Goal: Task Accomplishment & Management: Use online tool/utility

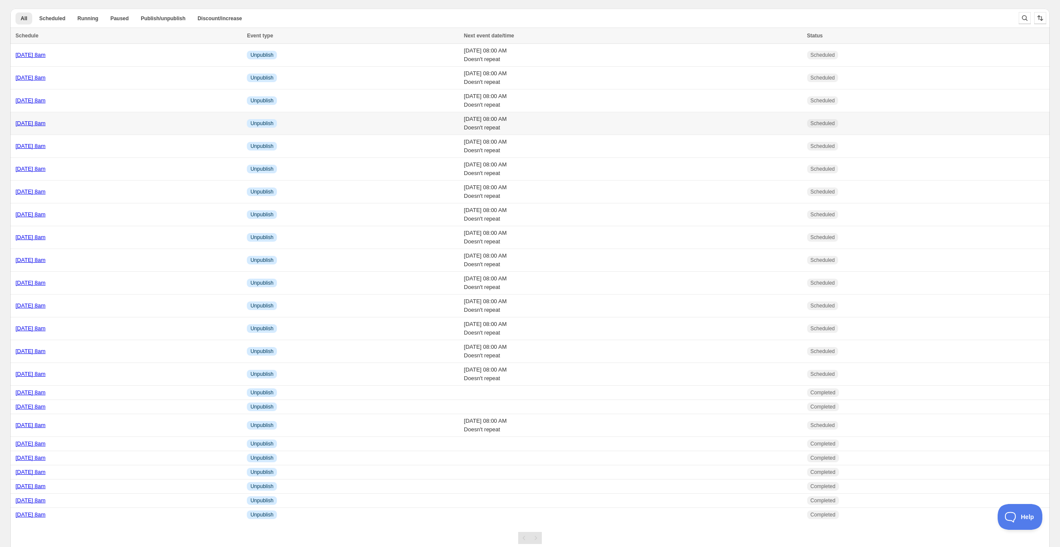
click at [123, 120] on div "Monday 29th September @ 8am" at bounding box center [128, 123] width 226 height 9
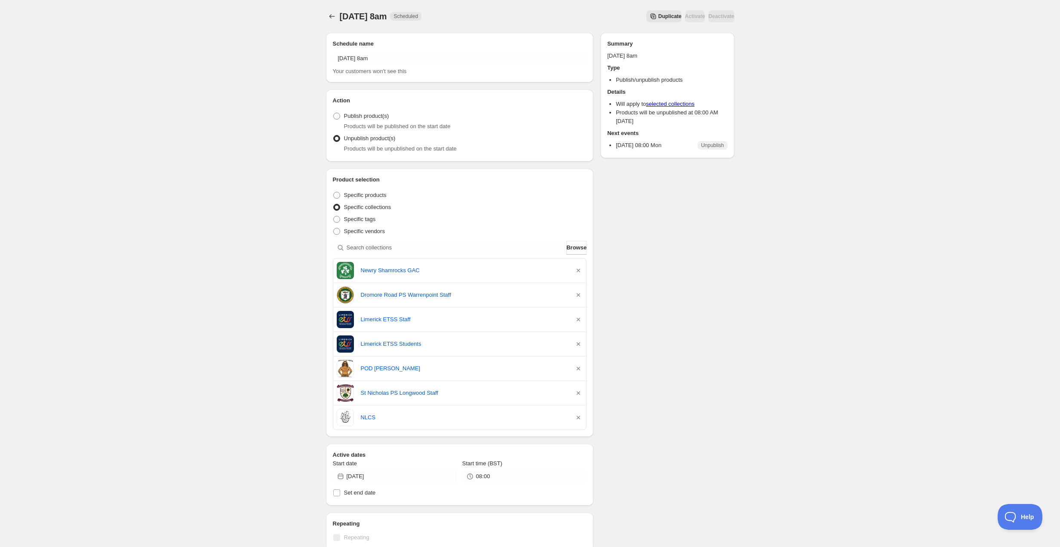
click at [646, 12] on button "Duplicate" at bounding box center [663, 16] width 35 height 12
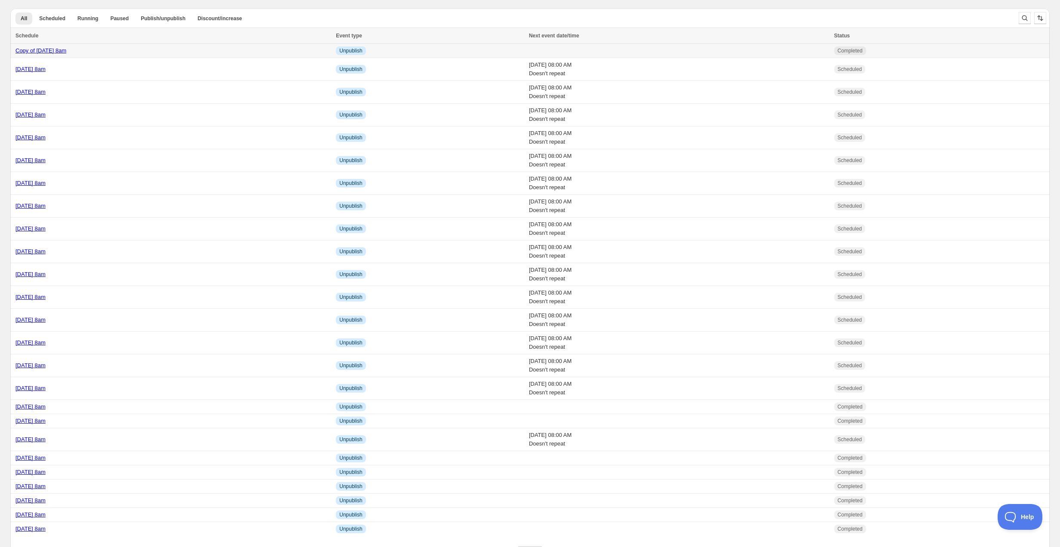
click at [184, 49] on div "Copy of Monday 29th September @ 8am" at bounding box center [172, 50] width 315 height 9
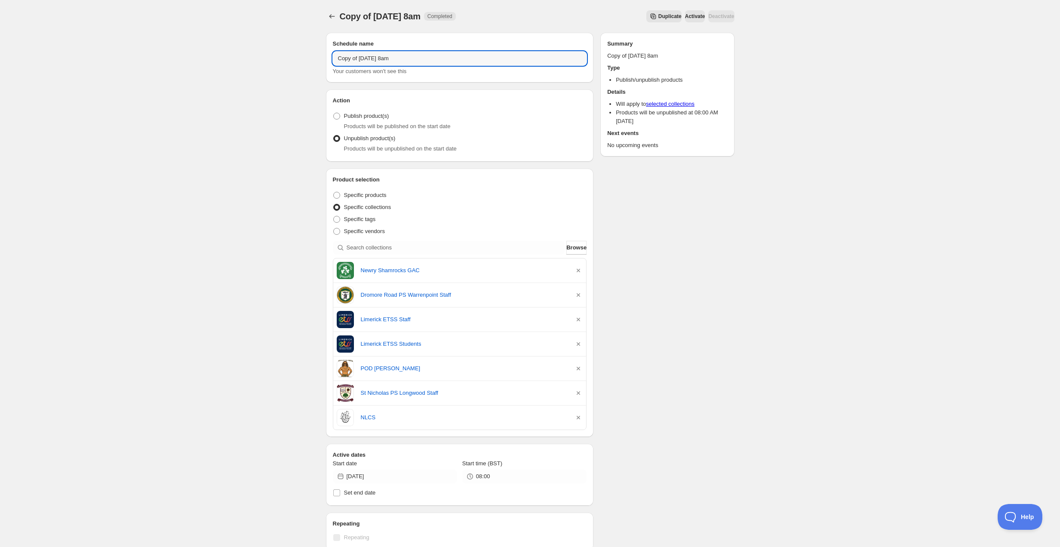
drag, startPoint x: 381, startPoint y: 59, endPoint x: 328, endPoint y: 58, distance: 52.5
click at [328, 58] on div "Schedule name Copy of Monday 29th September @ 8am Your customers won't see this" at bounding box center [460, 58] width 268 height 50
type input "[DATE] 8am"
drag, startPoint x: 240, startPoint y: 81, endPoint x: 258, endPoint y: 117, distance: 40.0
click at [240, 81] on div "Tuesday 30th September @ 8am. This page is ready Tuesday 30th September @ 8am C…" at bounding box center [530, 403] width 1060 height 807
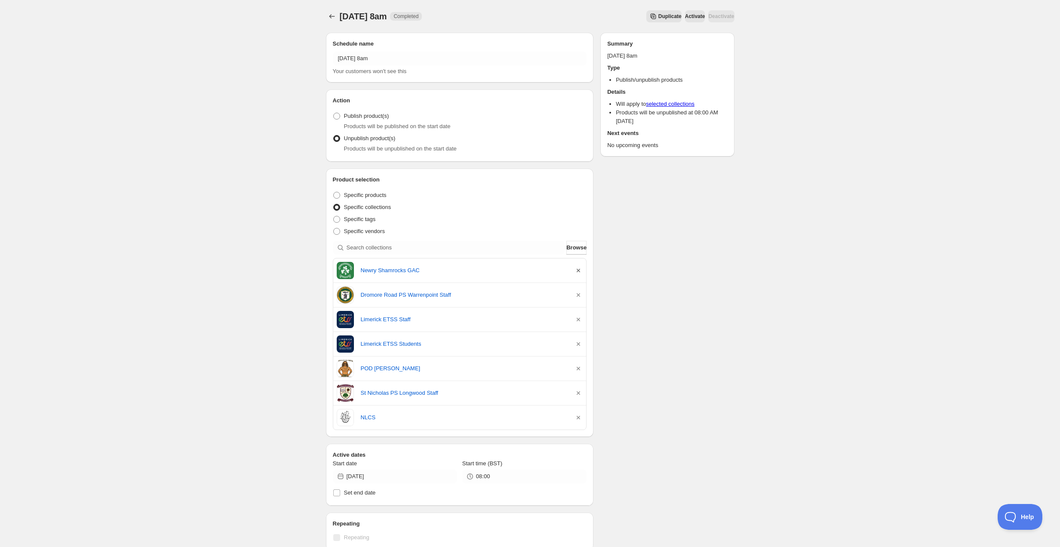
click at [579, 267] on icon "button" at bounding box center [578, 270] width 9 height 9
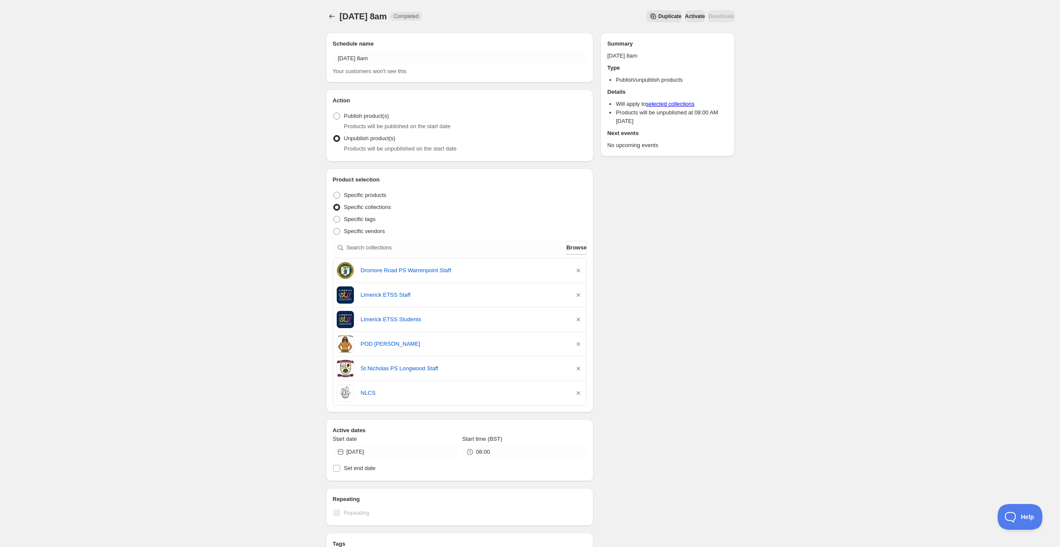
click at [579, 267] on icon "button" at bounding box center [578, 270] width 9 height 9
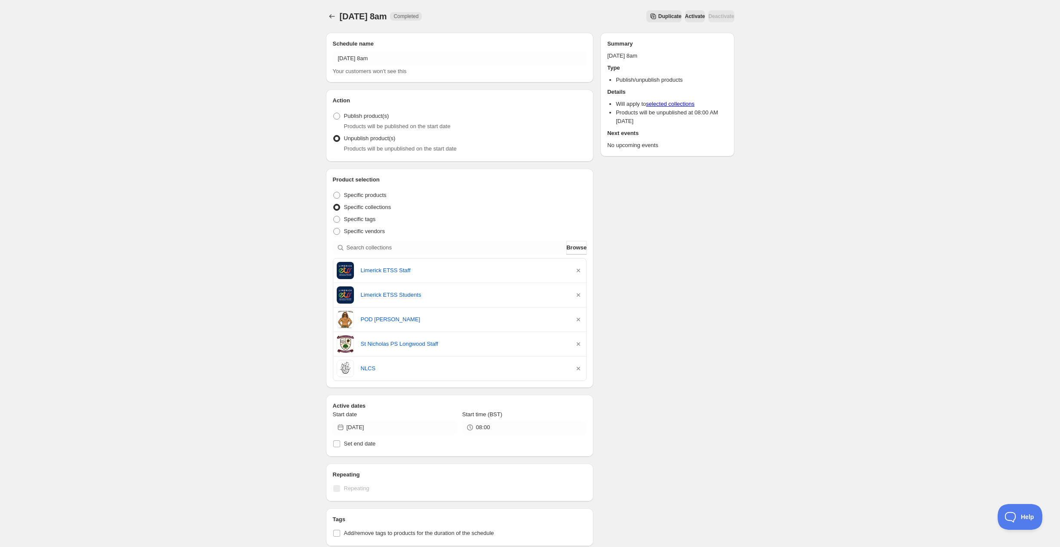
click at [579, 267] on icon "button" at bounding box center [578, 270] width 9 height 9
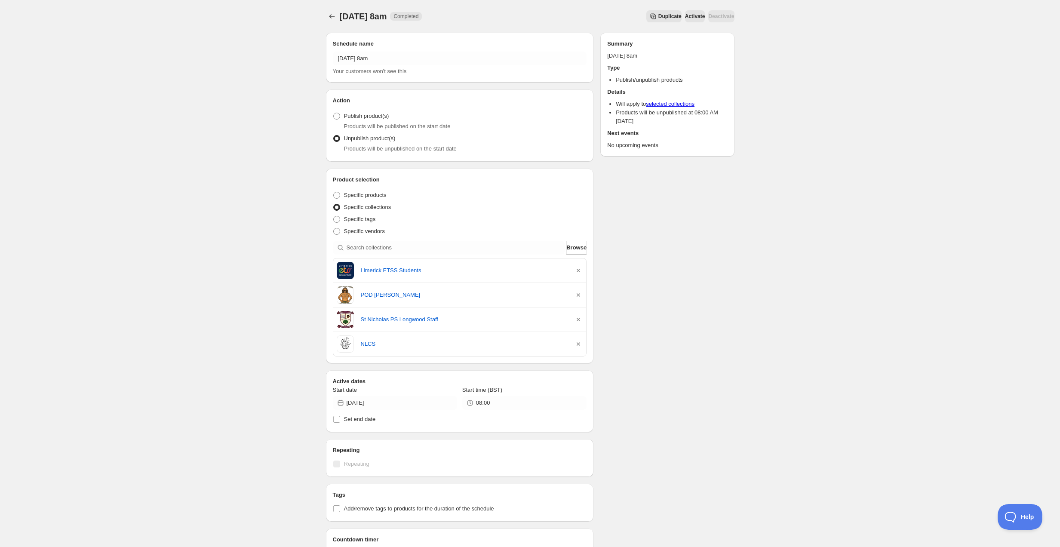
click at [579, 267] on icon "button" at bounding box center [578, 270] width 9 height 9
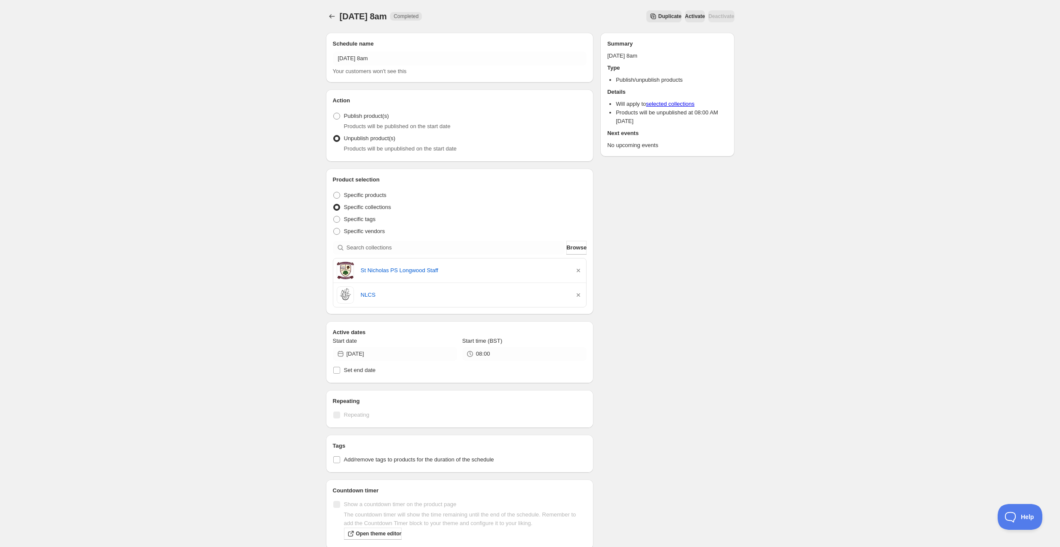
click at [579, 267] on icon "button" at bounding box center [578, 270] width 9 height 9
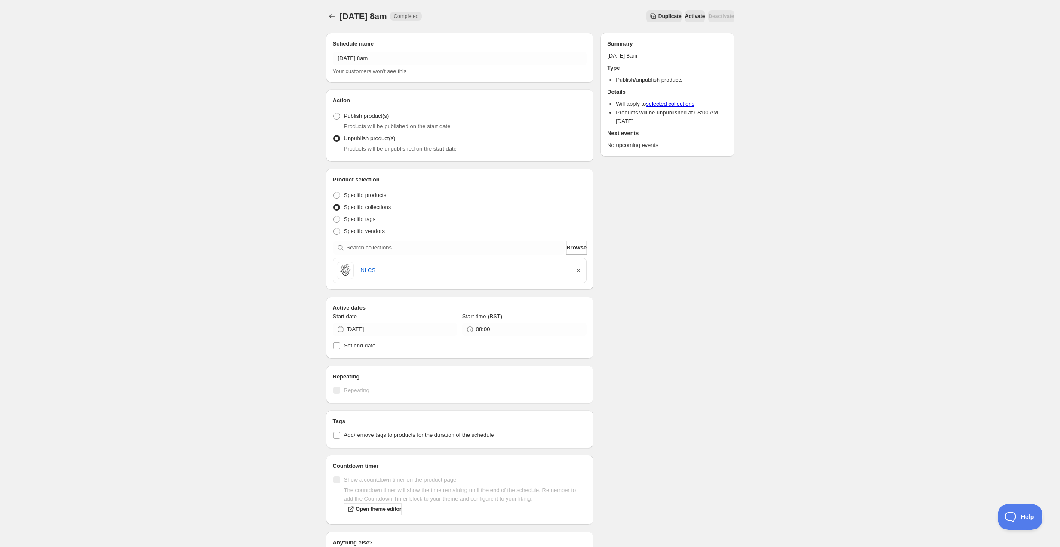
click at [579, 267] on icon "button" at bounding box center [578, 270] width 9 height 9
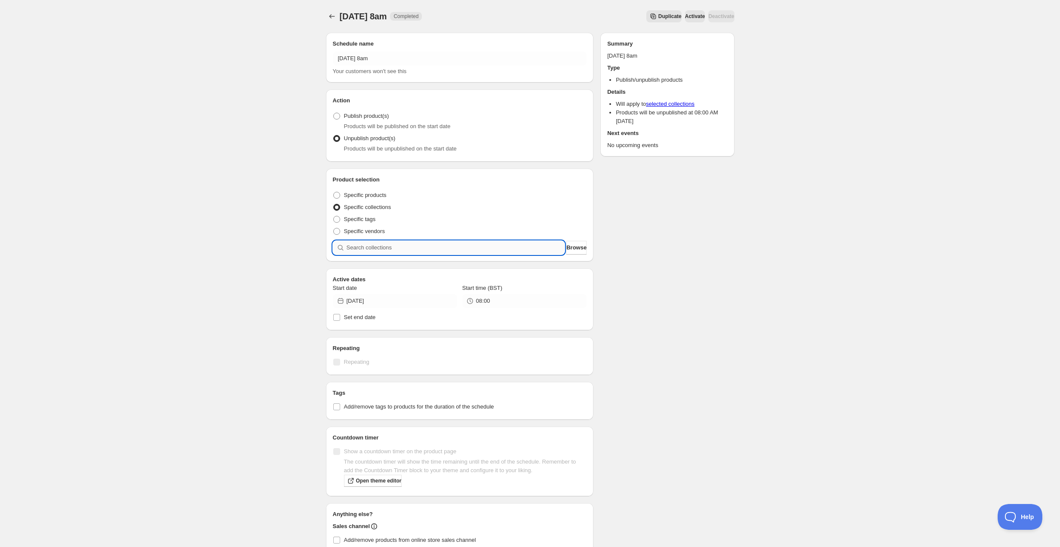
click at [430, 250] on input "search" at bounding box center [456, 248] width 218 height 14
type input "b"
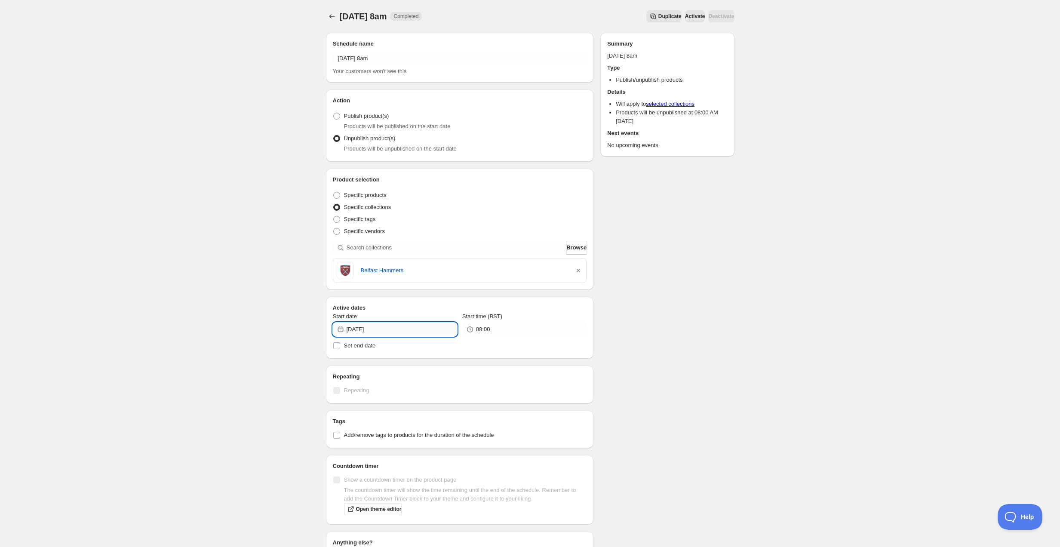
click at [396, 330] on input "2025-09-29" at bounding box center [402, 329] width 110 height 14
click at [379, 431] on span "30" at bounding box center [378, 430] width 9 height 7
type input "2025-09-30"
click at [305, 396] on div "Tuesday 30th September @ 8am. This page is ready Tuesday 30th September @ 8am C…" at bounding box center [530, 330] width 1060 height 660
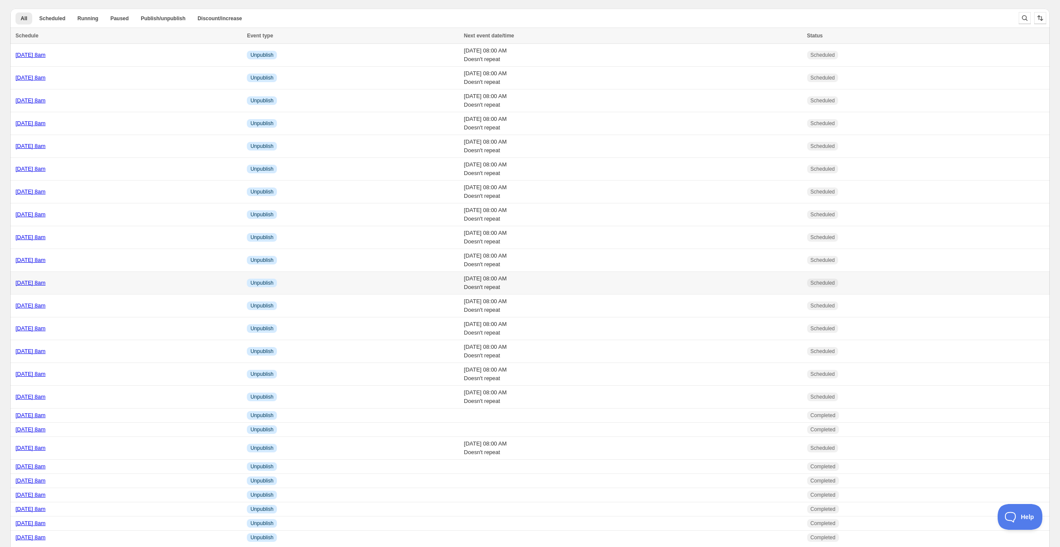
click at [123, 280] on div "[DATE] 8am" at bounding box center [128, 283] width 226 height 9
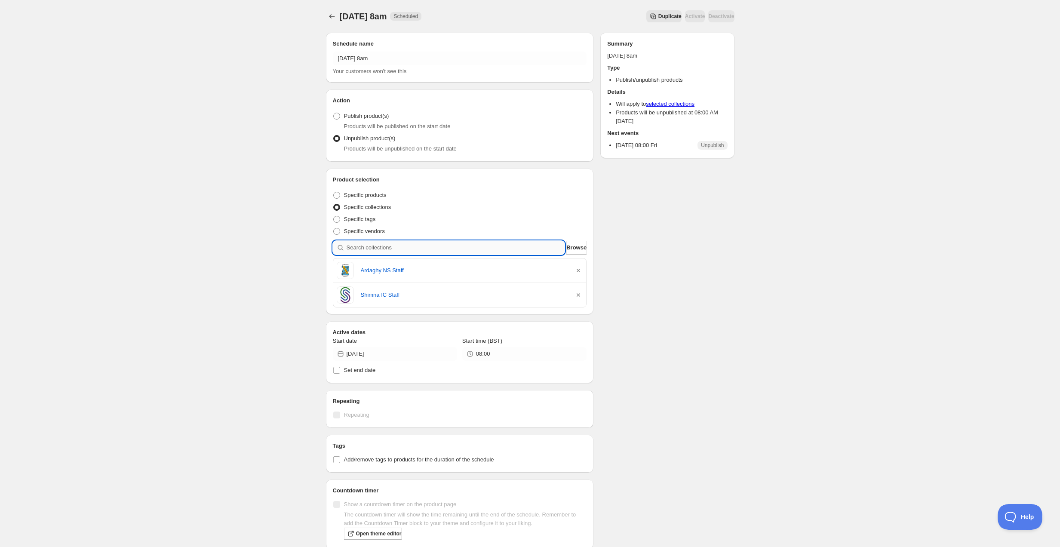
click at [374, 244] on input "search" at bounding box center [456, 248] width 218 height 14
type input "k"
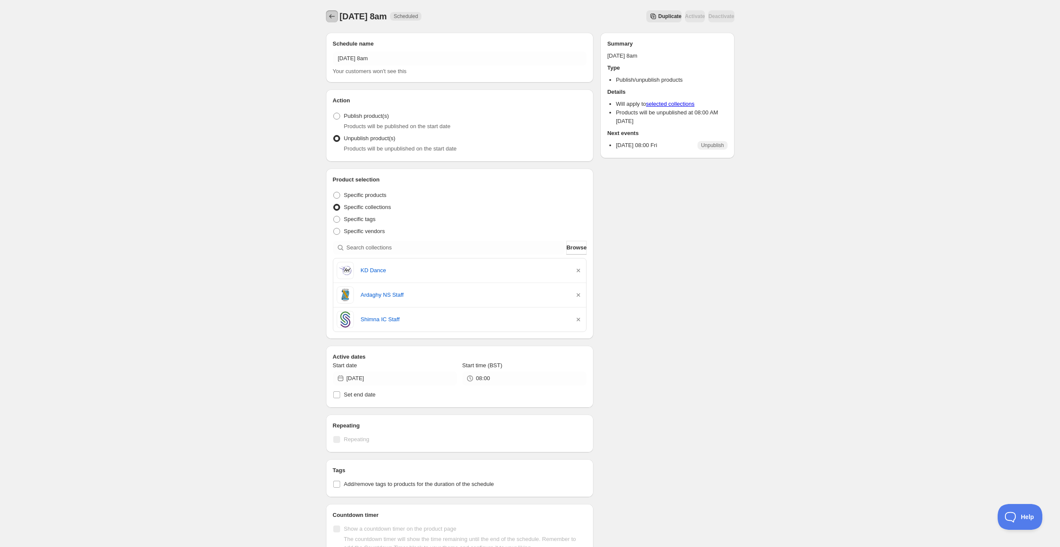
click at [334, 12] on button "Schedules" at bounding box center [332, 16] width 12 height 12
